Goal: Information Seeking & Learning: Learn about a topic

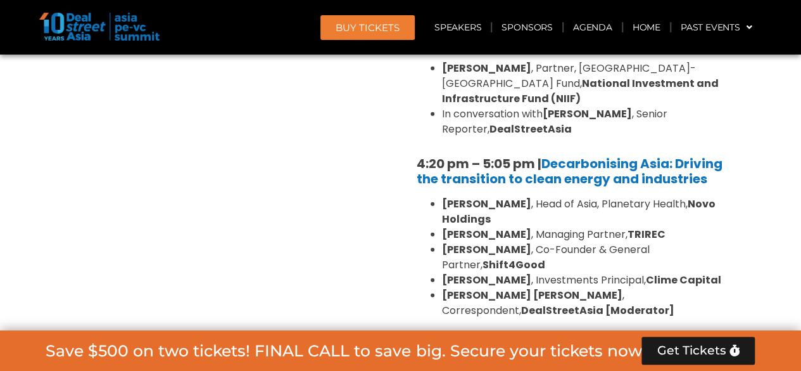
scroll to position [3910, 0]
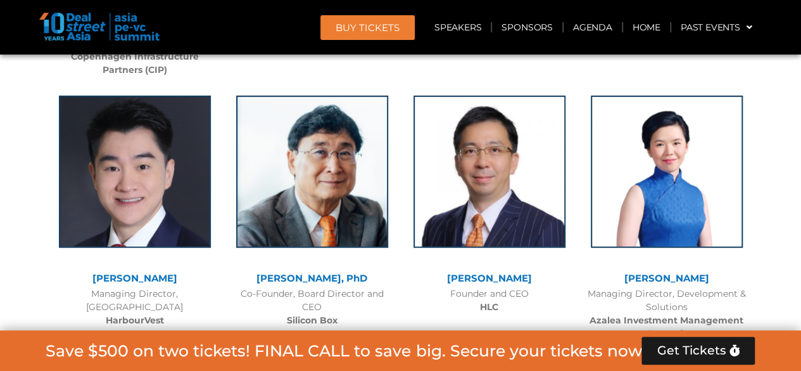
scroll to position [4065, 0]
click at [592, 29] on link "Agenda" at bounding box center [593, 27] width 58 height 29
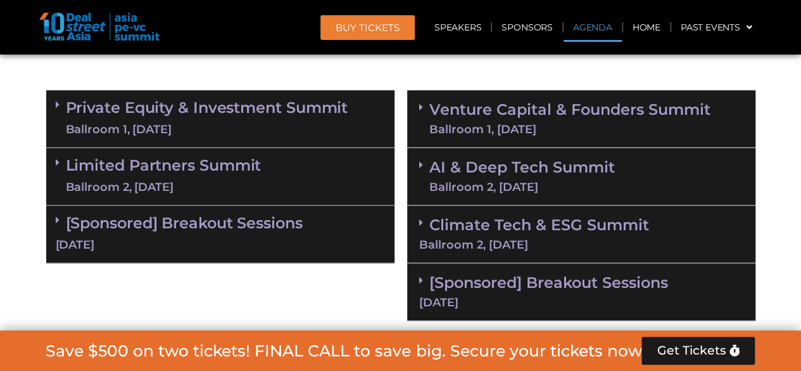
scroll to position [892, 0]
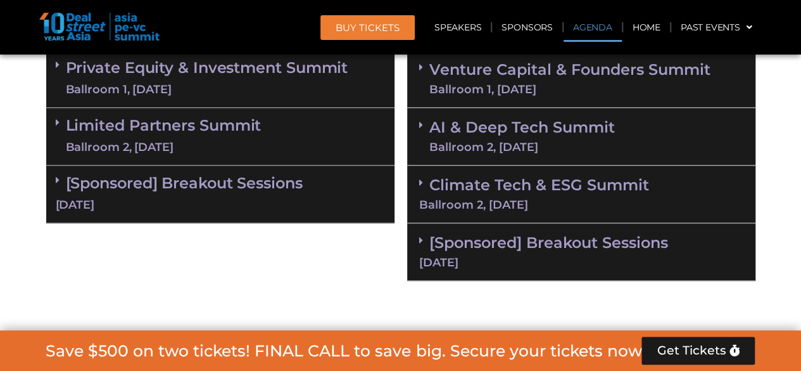
click at [571, 205] on div "Ballroom 2, [DATE]" at bounding box center [581, 204] width 324 height 11
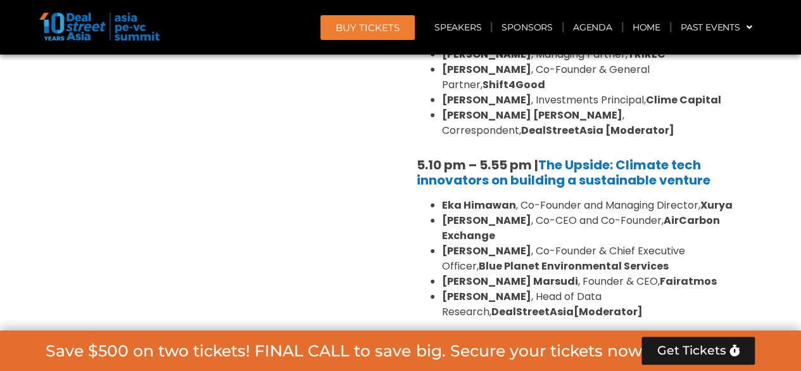
scroll to position [1842, 0]
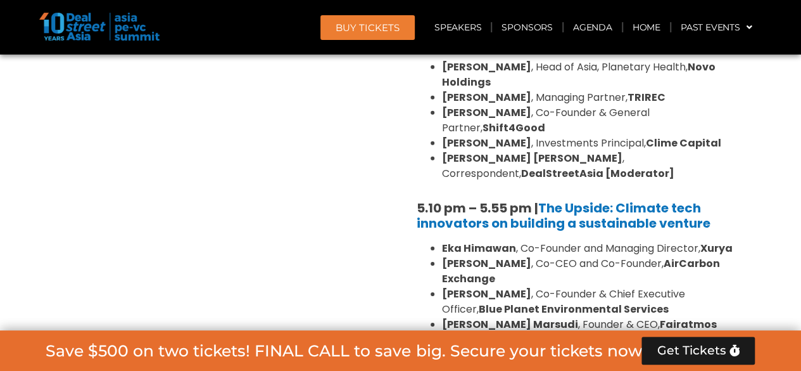
drag, startPoint x: 393, startPoint y: 113, endPoint x: 555, endPoint y: 246, distance: 209.2
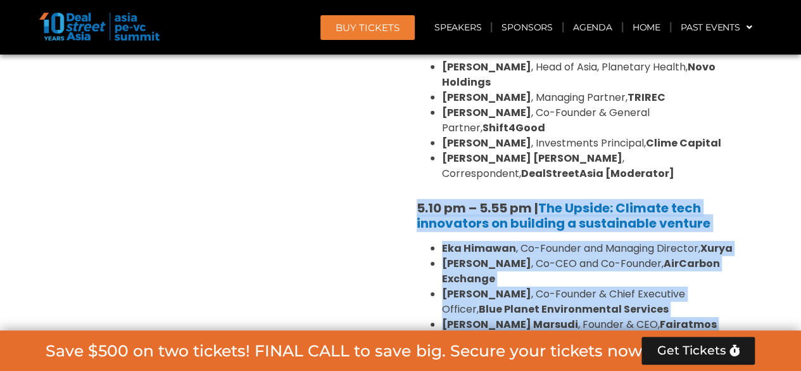
drag, startPoint x: 456, startPoint y: 127, endPoint x: 564, endPoint y: 264, distance: 174.1
copy div "5.10 pm – 5.55 pm | The Upside: Climate tech innovators on building a sustainab…"
